Goal: Book appointment/travel/reservation

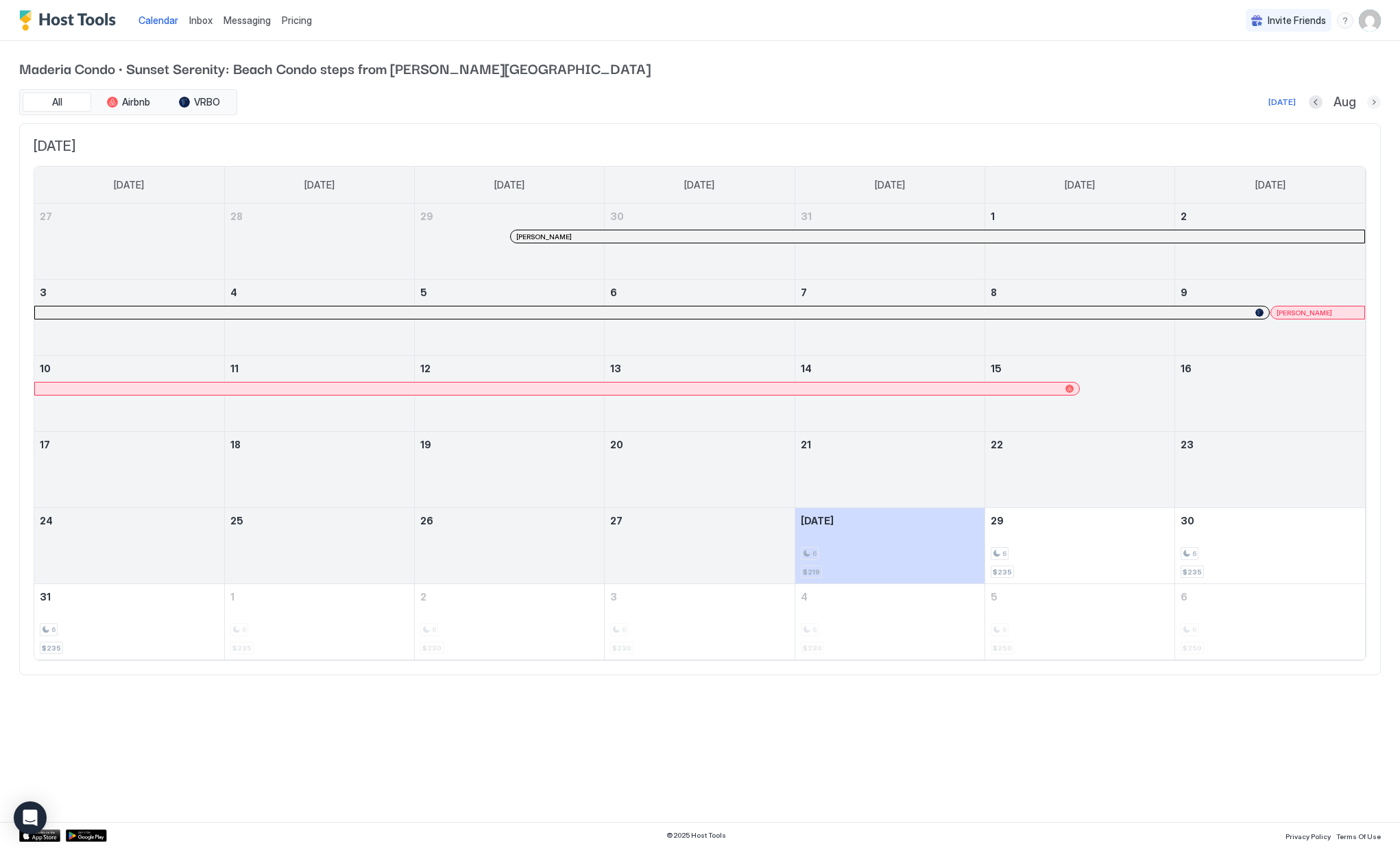
click at [1368, 102] on button "Next month" at bounding box center [1373, 102] width 14 height 14
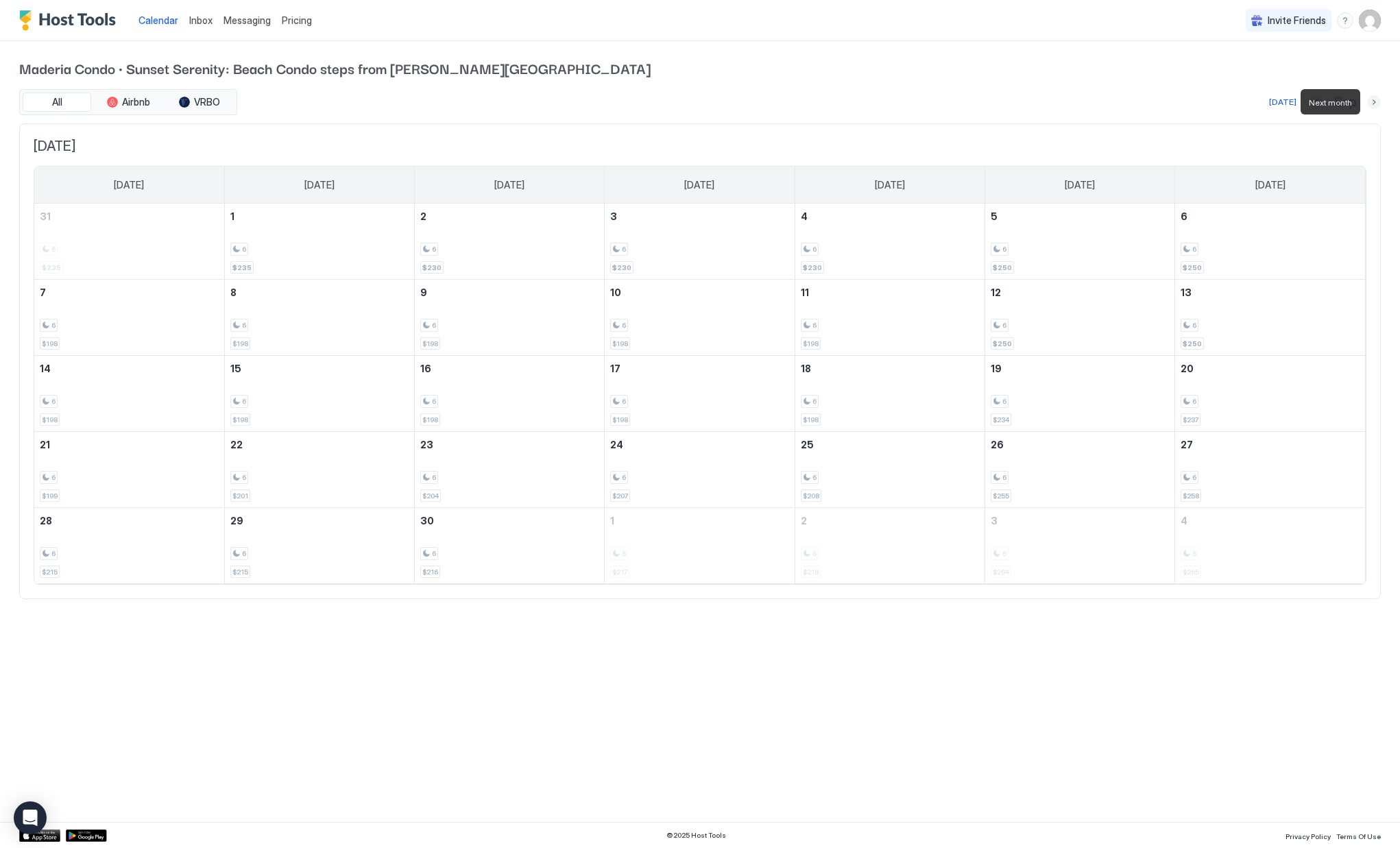
click at [1368, 102] on button "Next month" at bounding box center [1373, 102] width 14 height 14
click at [1373, 104] on button "Next month" at bounding box center [1373, 102] width 14 height 14
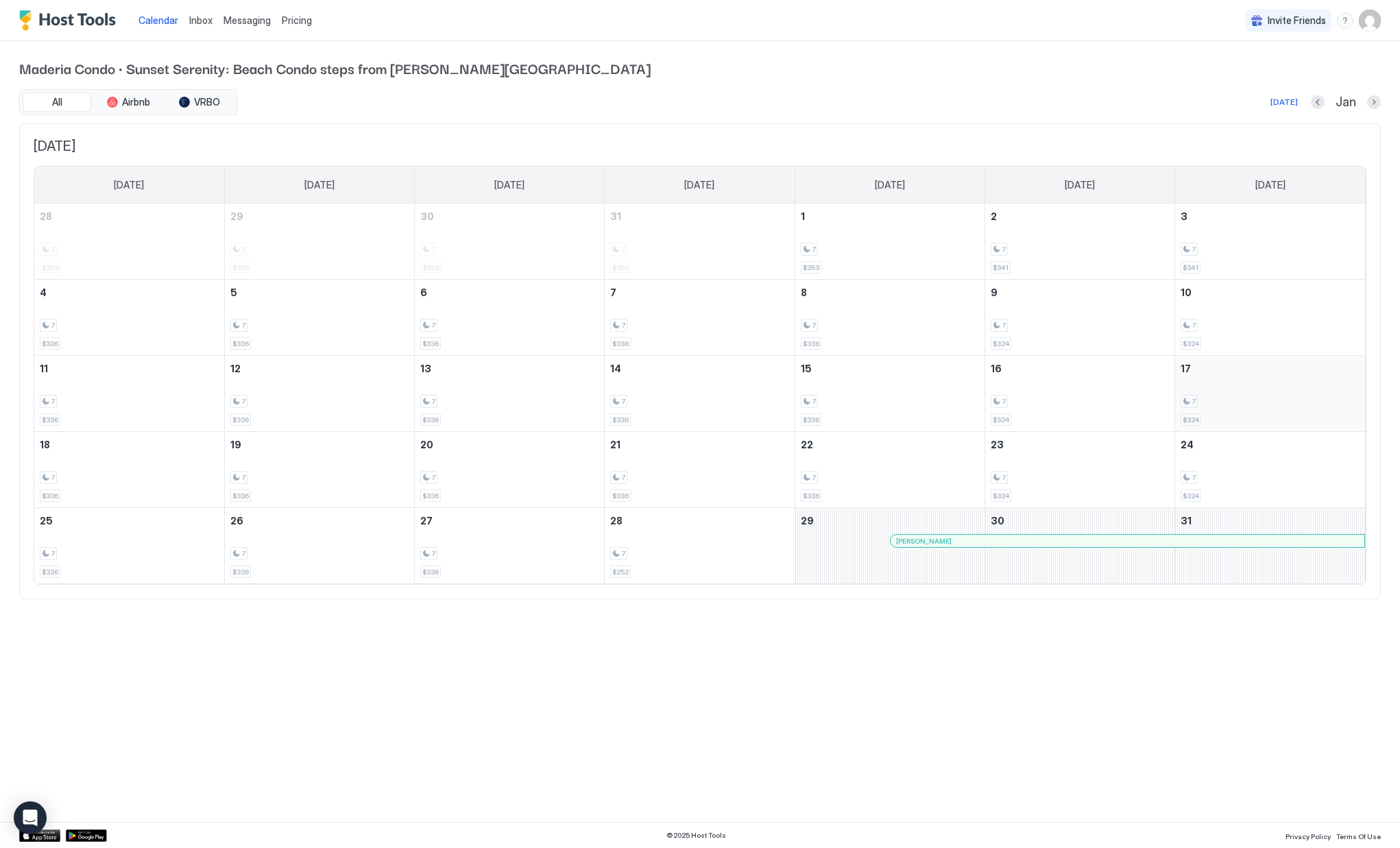
click at [1234, 373] on div "7 $324" at bounding box center [1270, 394] width 179 height 65
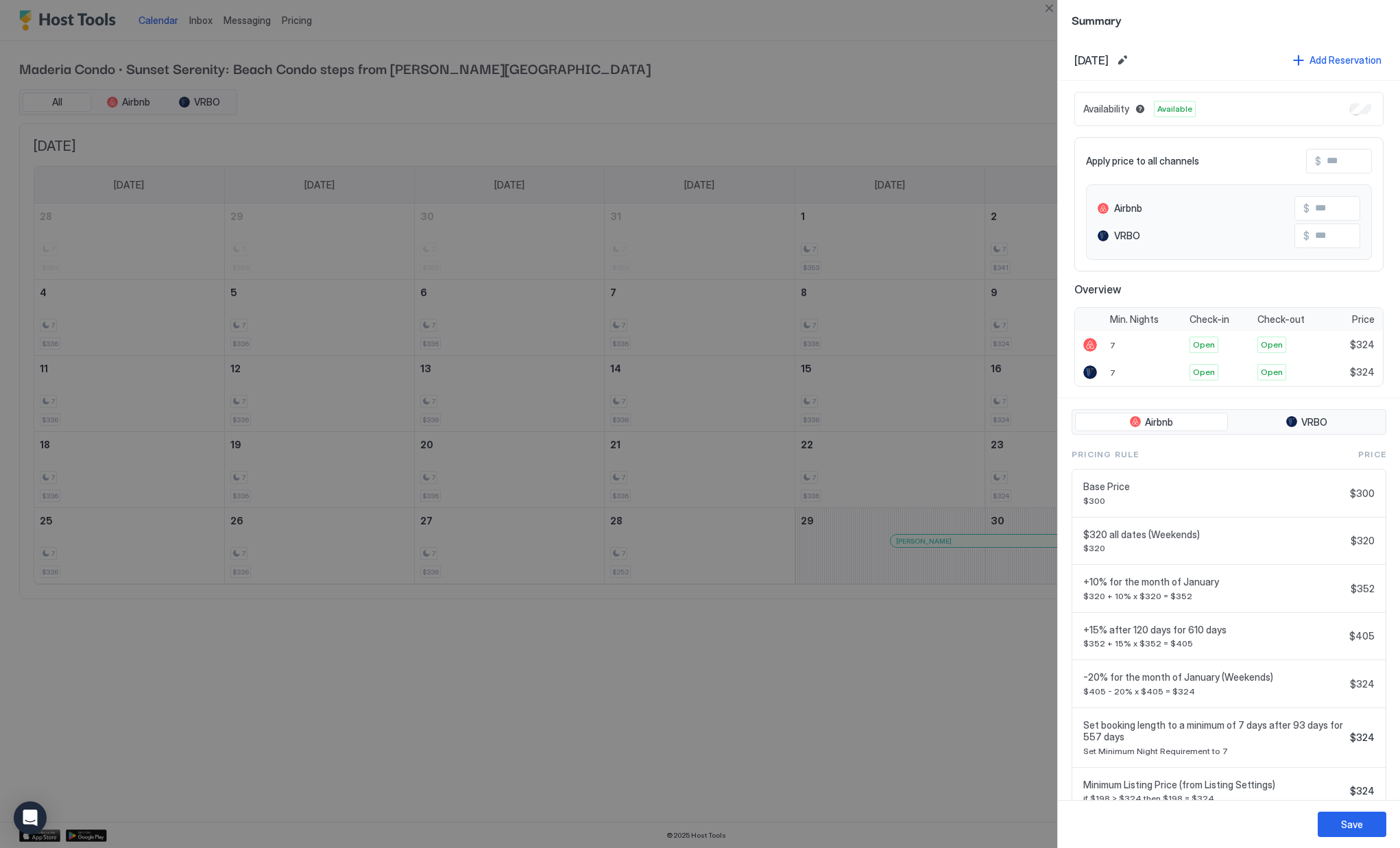
click at [913, 87] on div at bounding box center [700, 424] width 1400 height 848
click at [787, 745] on div at bounding box center [700, 424] width 1400 height 848
click at [64, 399] on div at bounding box center [700, 424] width 1400 height 848
click at [1041, 10] on button "Close" at bounding box center [1049, 8] width 16 height 16
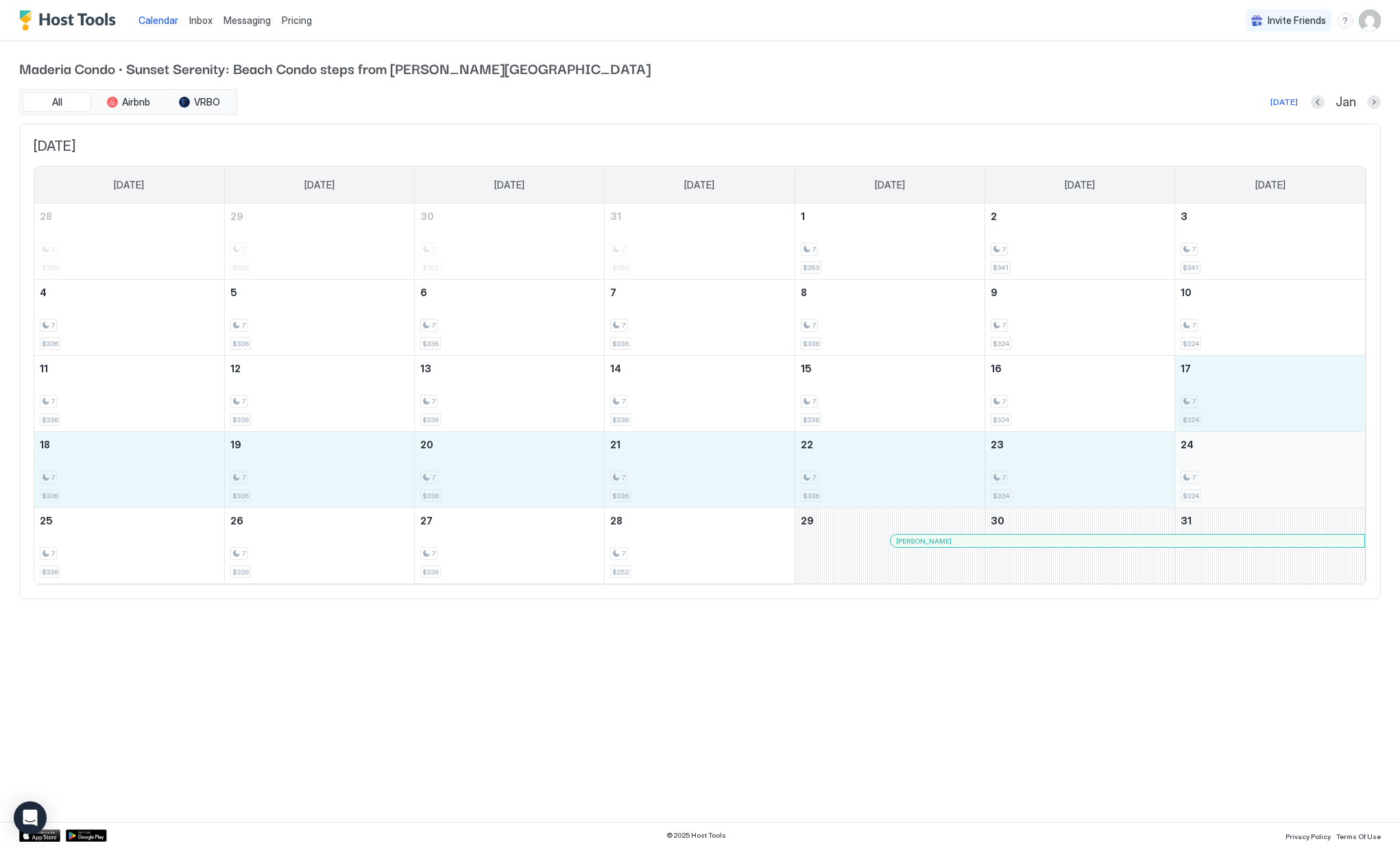
drag, startPoint x: 1239, startPoint y: 407, endPoint x: 1261, endPoint y: 474, distance: 70.5
click at [1261, 474] on tbody "28 7 $353 29 7 $353 30 7 $353 31 7 $353 1 7 $353 2 7 $341 3 7 $341 4 7 $336 5 7…" at bounding box center [700, 393] width 1331 height 380
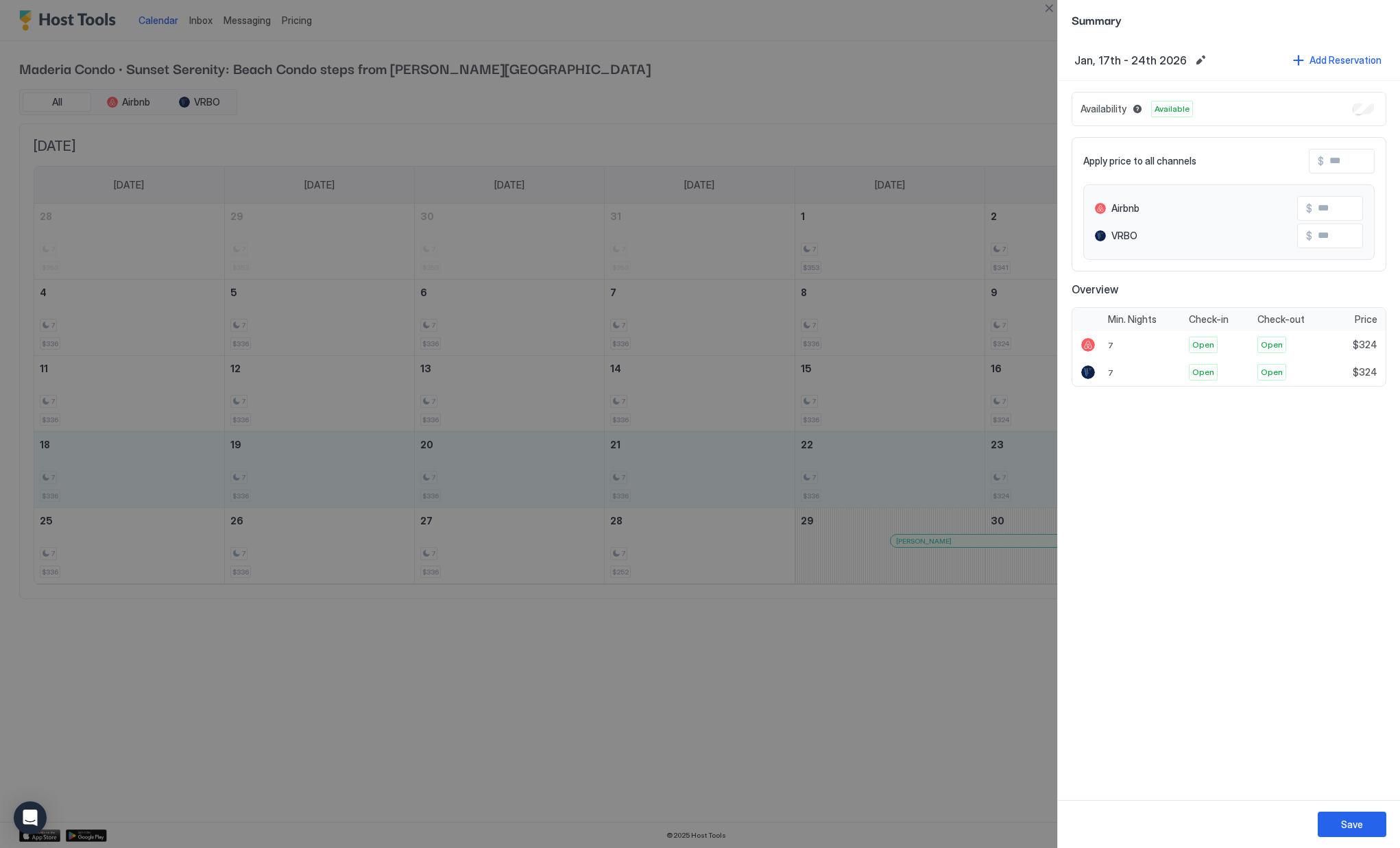
click at [831, 71] on div at bounding box center [700, 424] width 1400 height 848
